Goal: Task Accomplishment & Management: Use online tool/utility

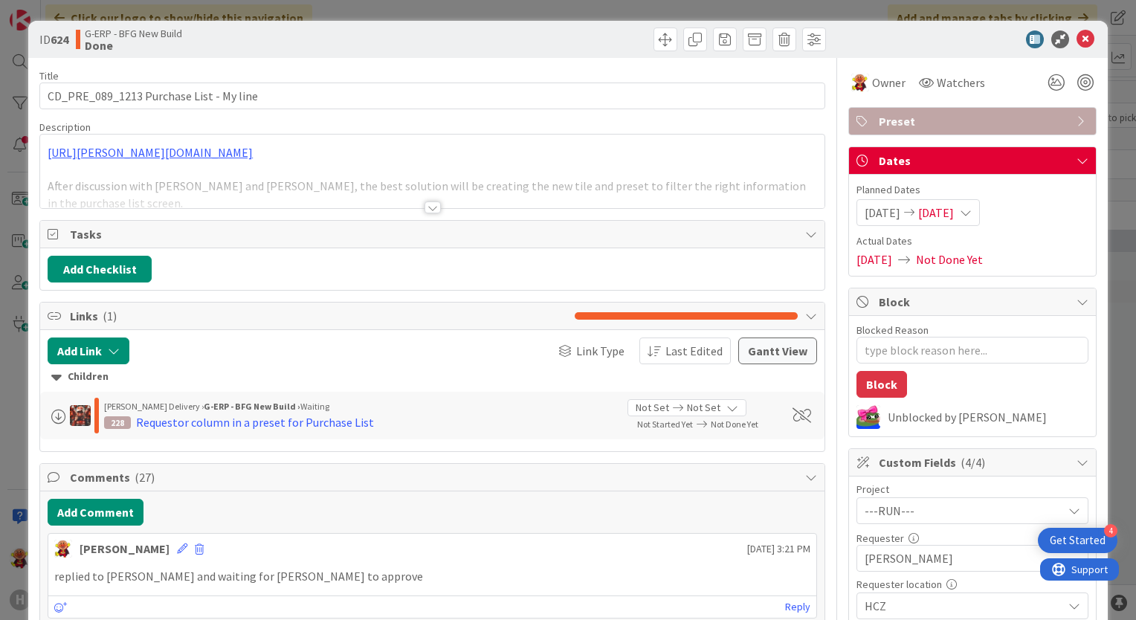
click at [425, 204] on div at bounding box center [433, 207] width 16 height 12
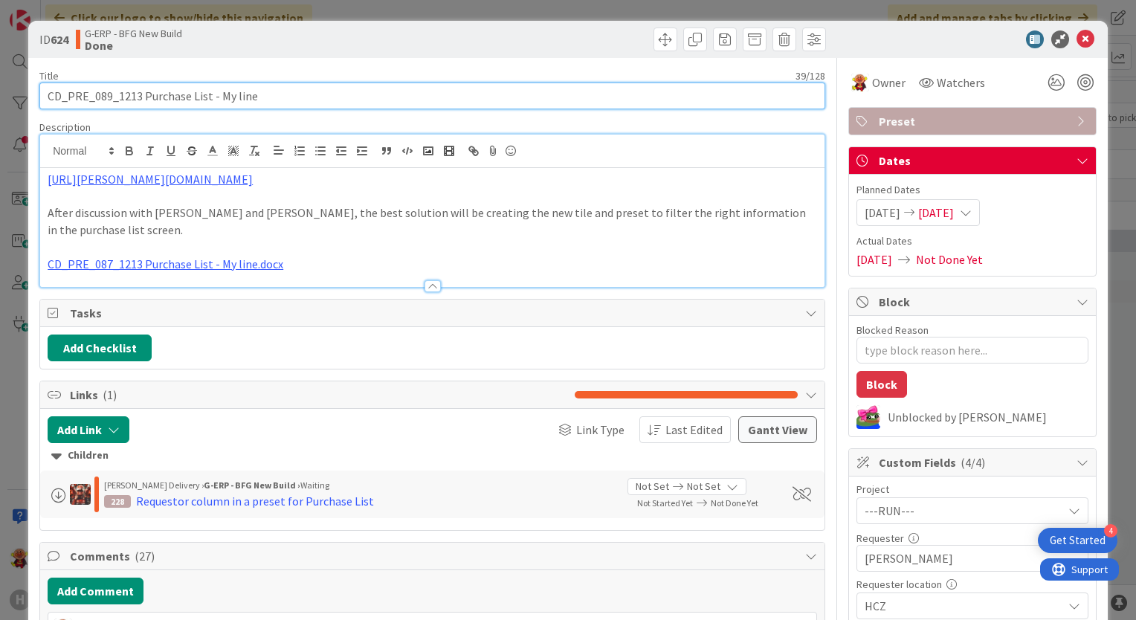
click at [46, 97] on input "CD_PRE_089_1213 Purchase List - My line" at bounding box center [432, 96] width 786 height 27
type input "13- 09CD_PRE_089_1213 Purchase List - My line"
type textarea "x"
type input "13- 0CD_PRE_089_1213 Purchase List - My line"
type textarea "x"
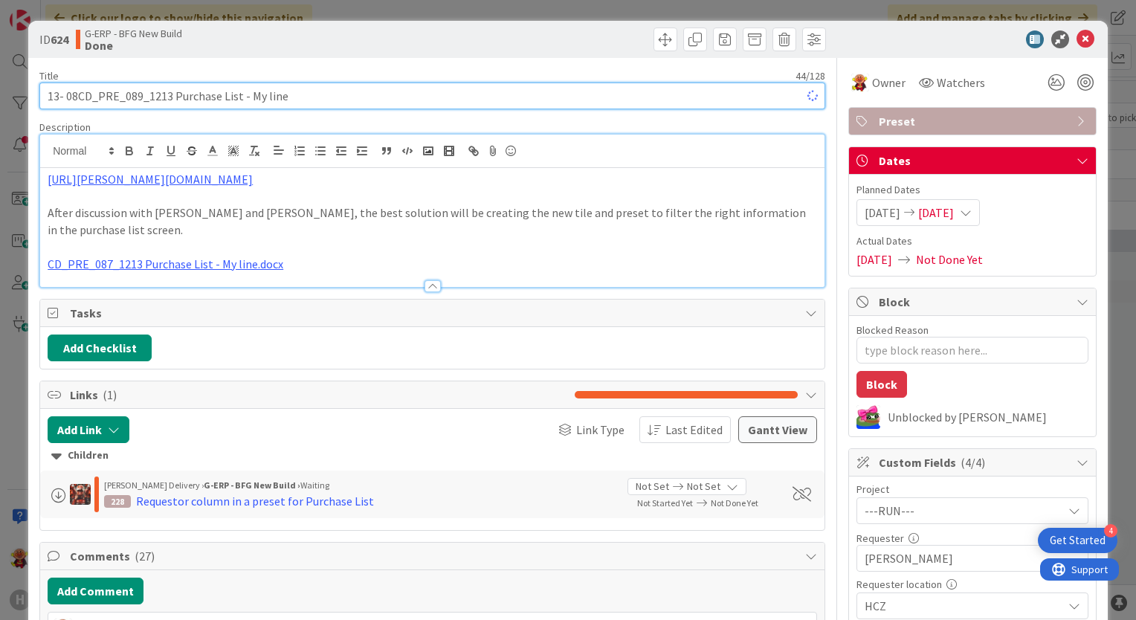
type input "13- 08 CD_PRE_089_1213 Purchase List - My line"
type textarea "x"
type input "13- 08 CD_PRE_089_1213 Purchase List - My line"
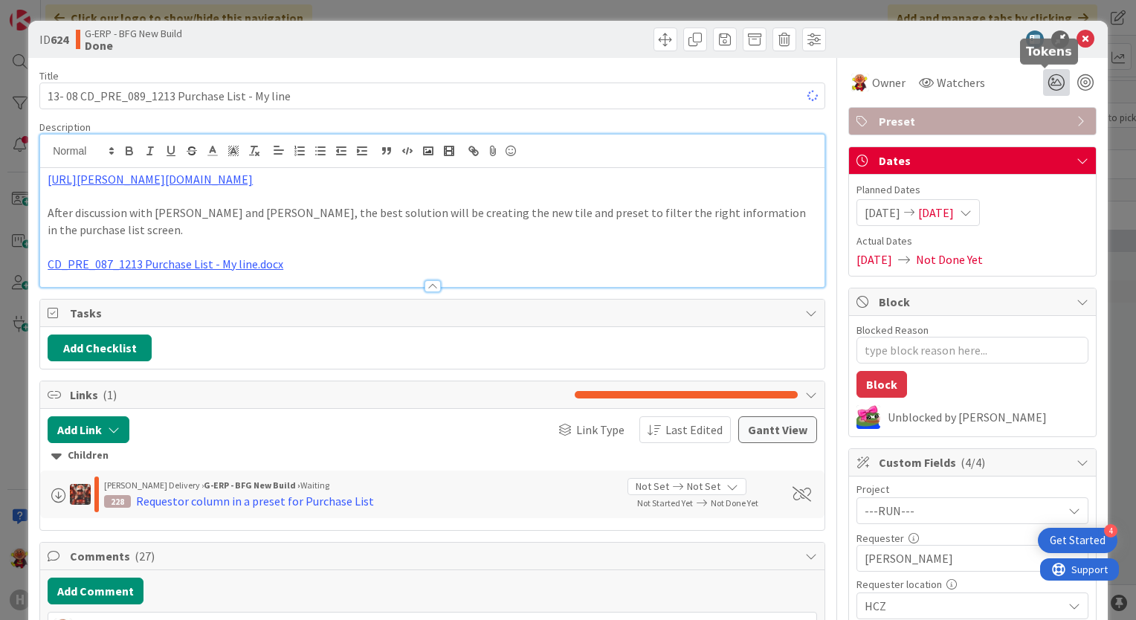
click at [1048, 84] on icon at bounding box center [1056, 82] width 27 height 27
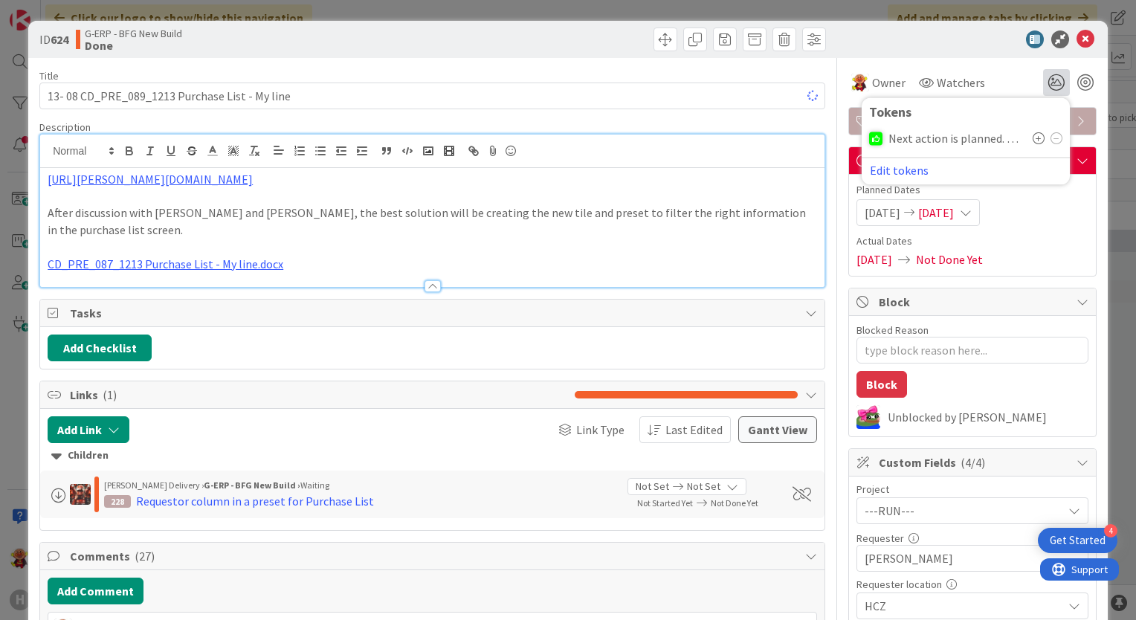
click at [1033, 137] on icon at bounding box center [1039, 138] width 12 height 12
click at [1033, 135] on icon at bounding box center [1039, 138] width 12 height 12
click at [891, 36] on div at bounding box center [964, 39] width 263 height 18
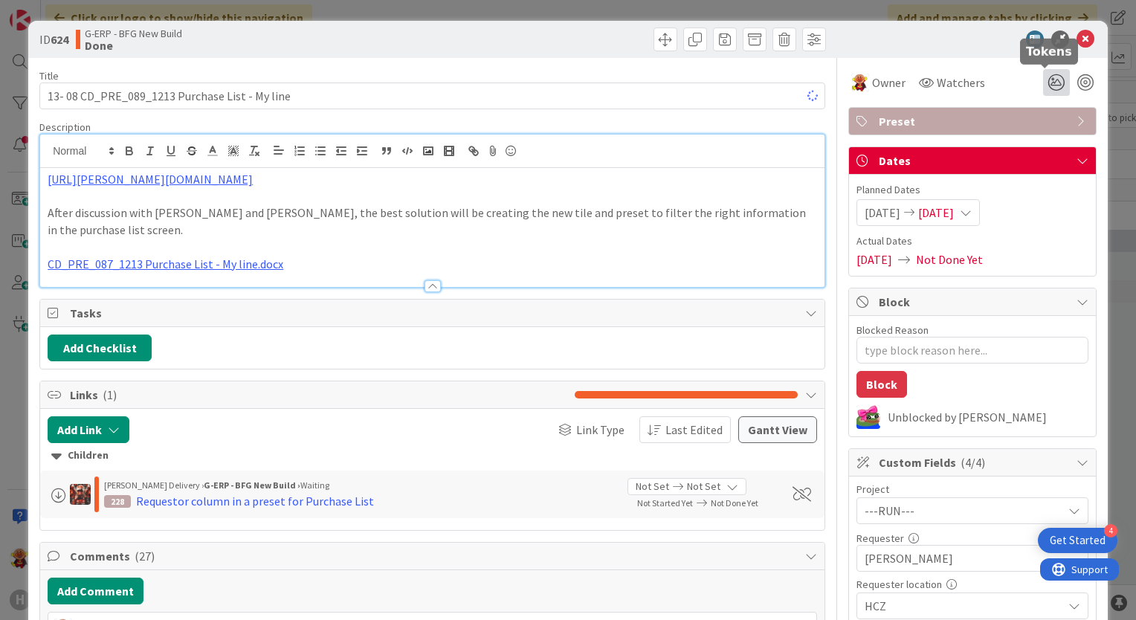
click at [1050, 88] on icon at bounding box center [1056, 82] width 27 height 27
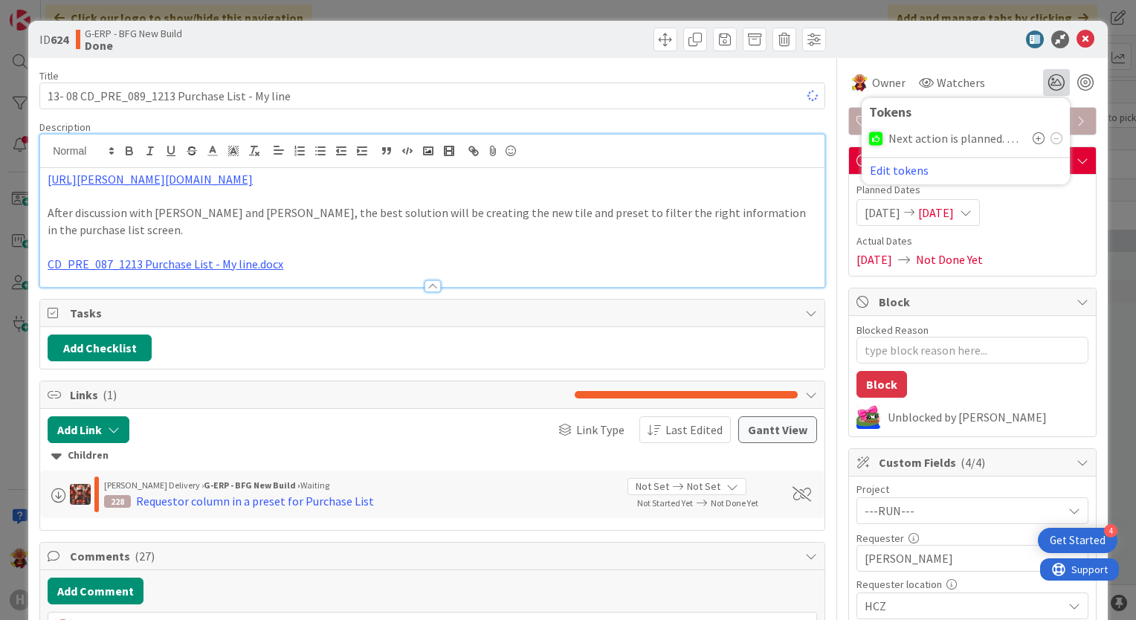
click at [1033, 139] on icon at bounding box center [1039, 138] width 12 height 12
drag, startPoint x: 1025, startPoint y: 139, endPoint x: 705, endPoint y: 103, distance: 322.5
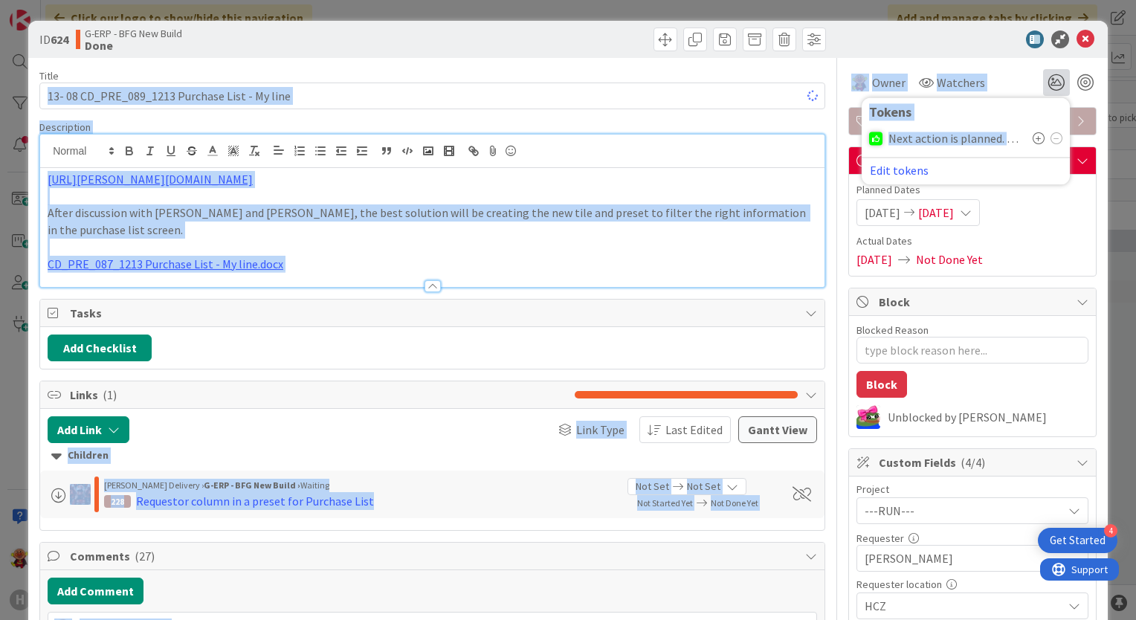
click at [636, 106] on input "13- 08 CD_PRE_089_1213 Purchase List - My line" at bounding box center [432, 96] width 786 height 27
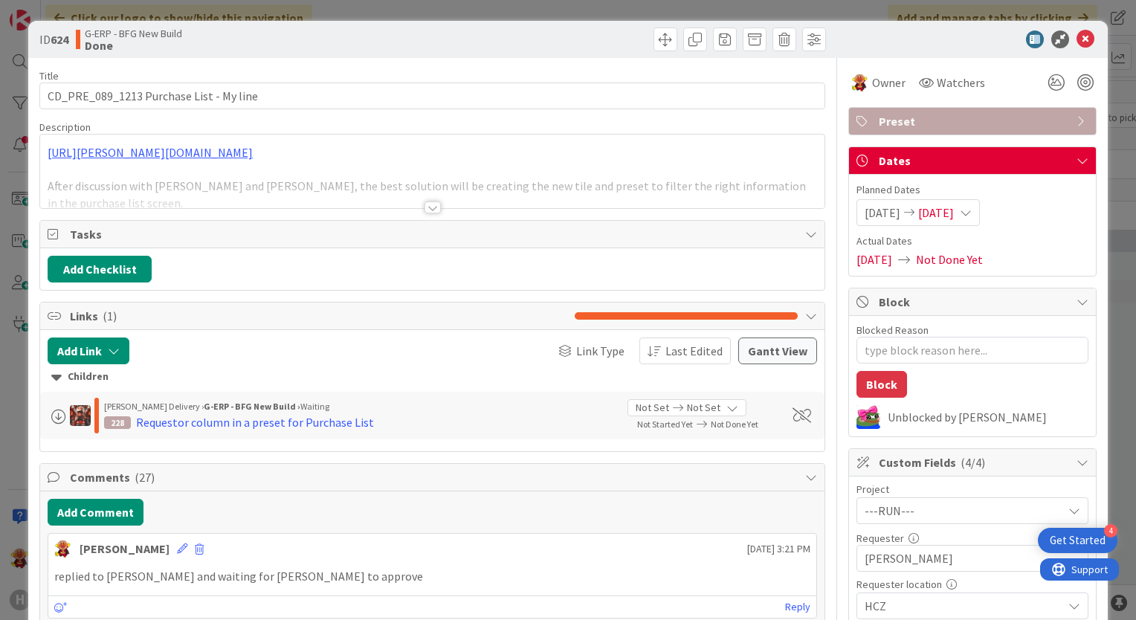
type textarea "x"
click at [1043, 86] on icon at bounding box center [1056, 82] width 27 height 27
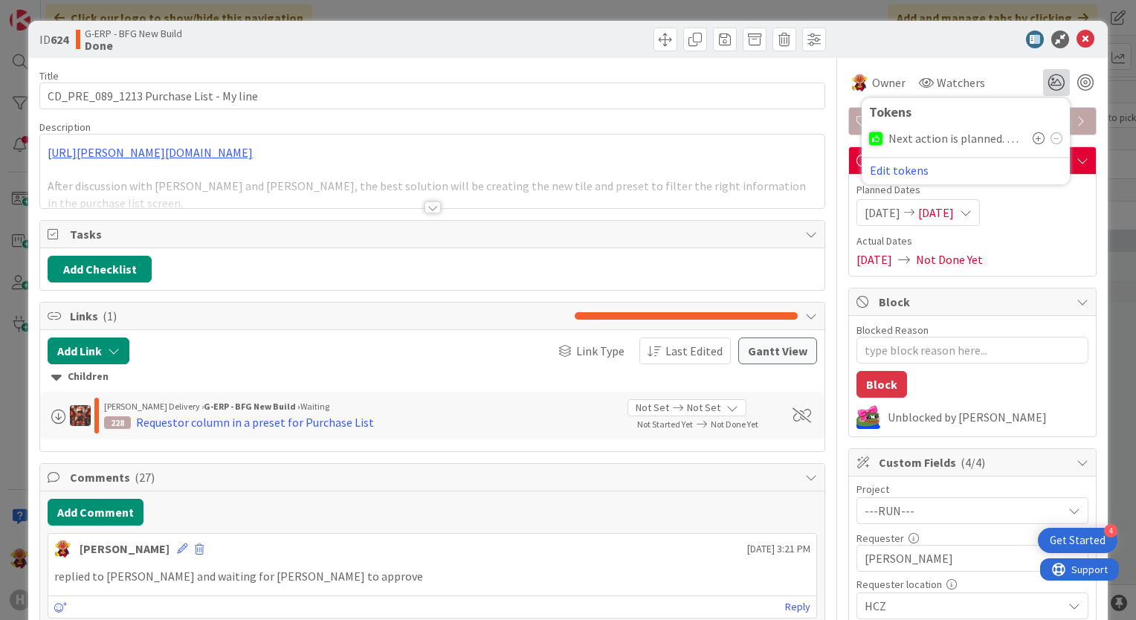
click at [1033, 137] on icon at bounding box center [1039, 138] width 12 height 12
click at [1080, 41] on icon at bounding box center [1086, 39] width 18 height 18
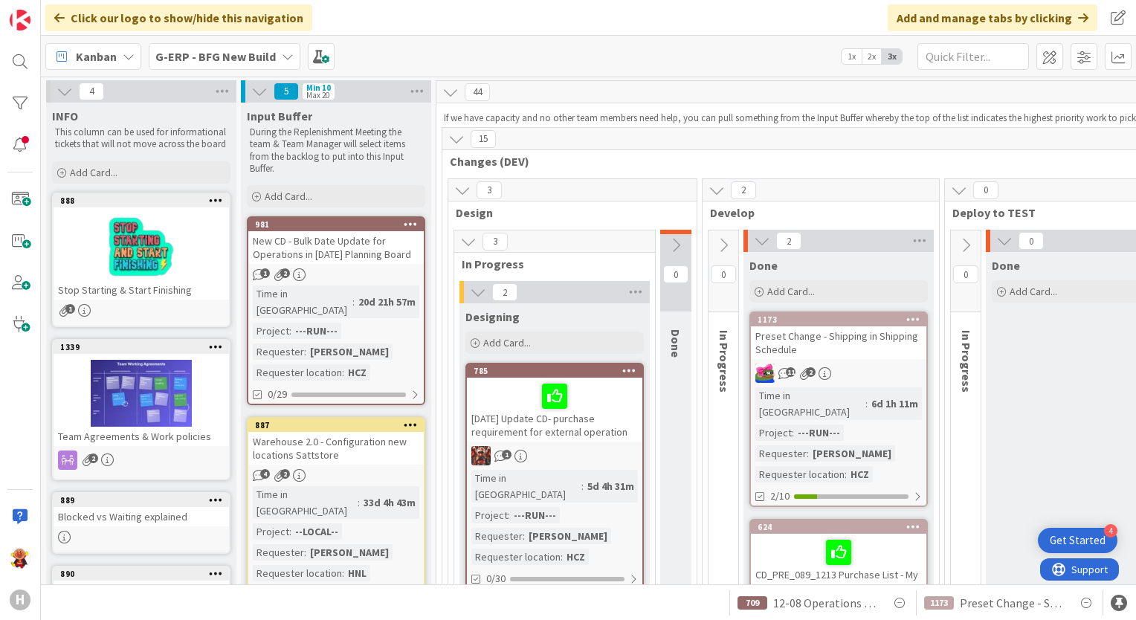
scroll to position [2, 0]
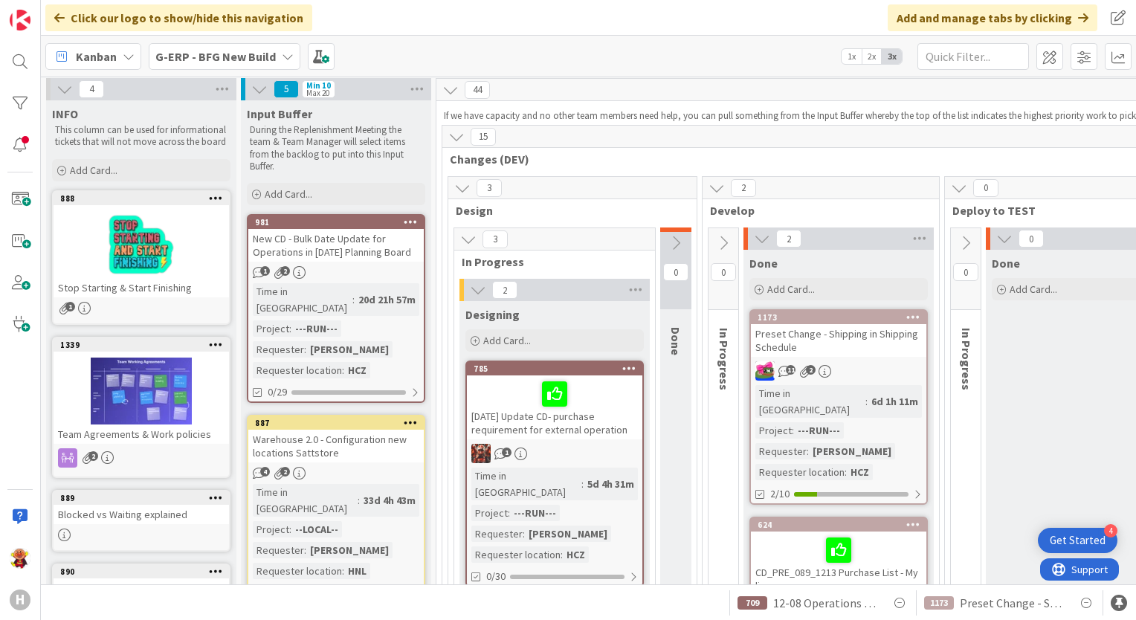
click at [961, 248] on icon at bounding box center [966, 243] width 16 height 16
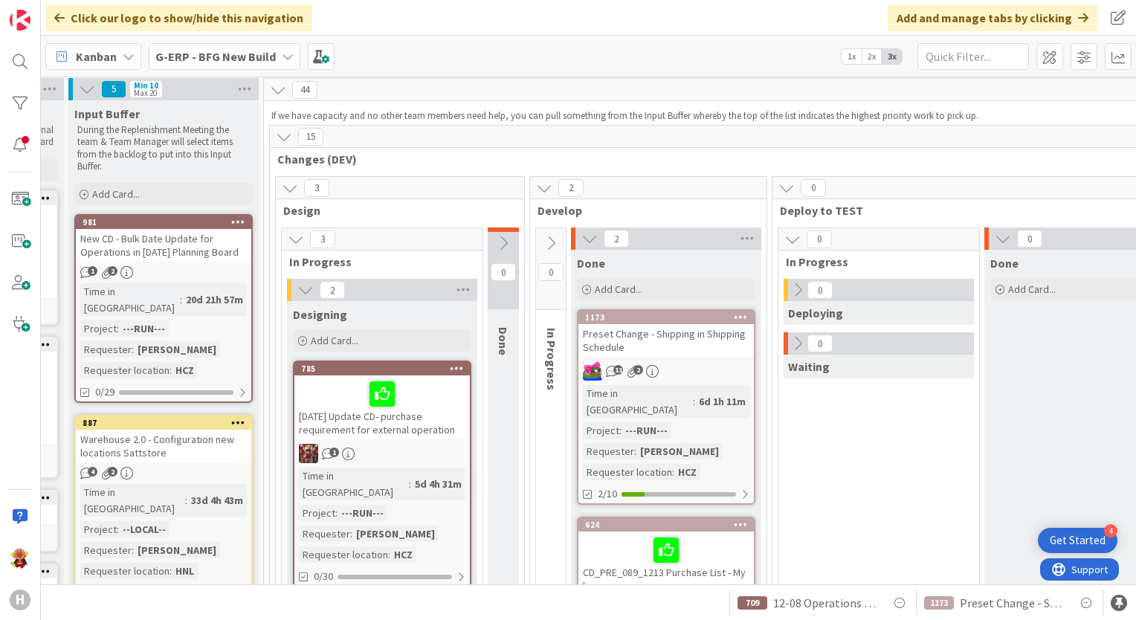
scroll to position [2, 217]
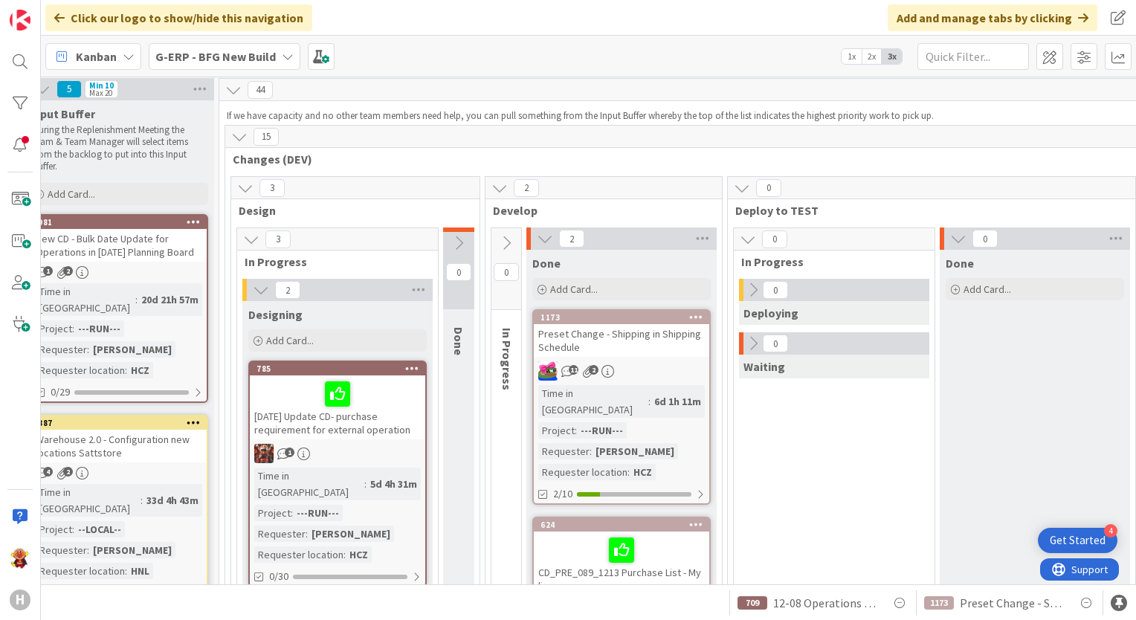
click at [746, 341] on icon at bounding box center [753, 343] width 16 height 16
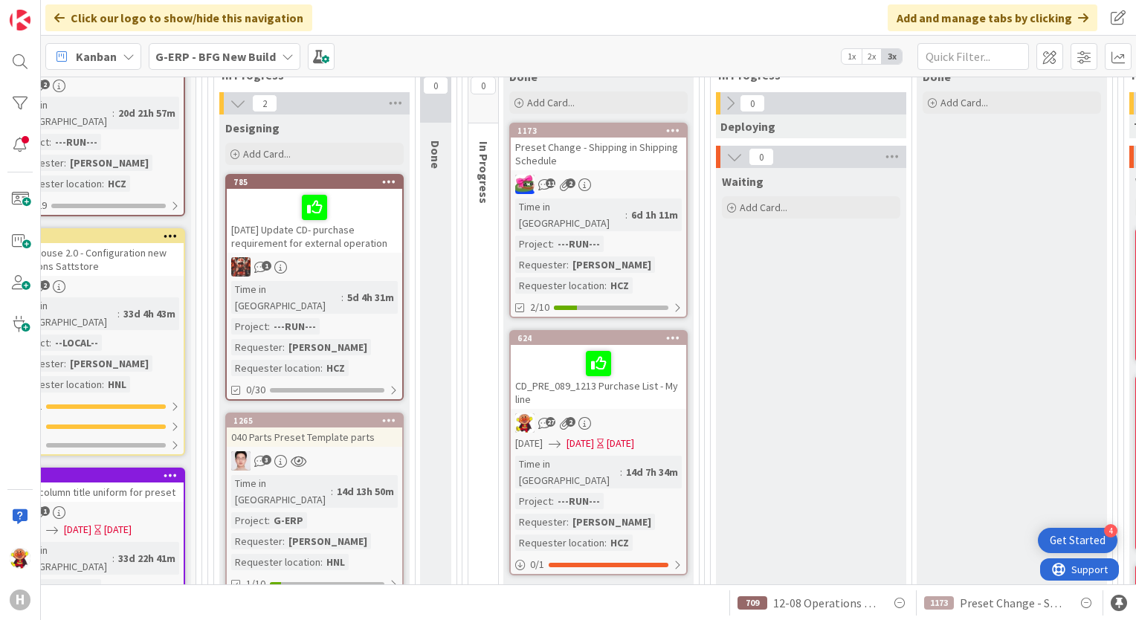
scroll to position [177, 241]
